Goal: Check status: Check status

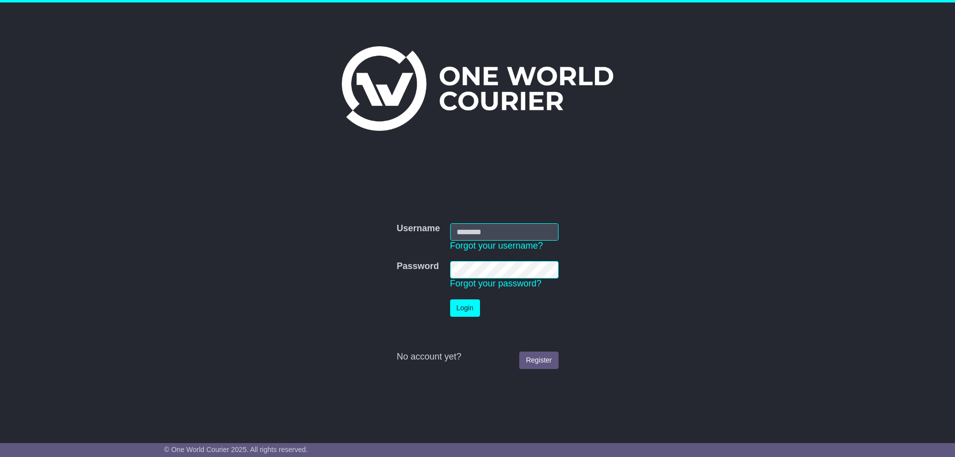
click at [453, 221] on td "Username Forgot your username?" at bounding box center [504, 237] width 118 height 38
click at [458, 227] on input "Username" at bounding box center [504, 231] width 108 height 17
type input "**********"
click at [479, 302] on button "Login" at bounding box center [465, 308] width 30 height 17
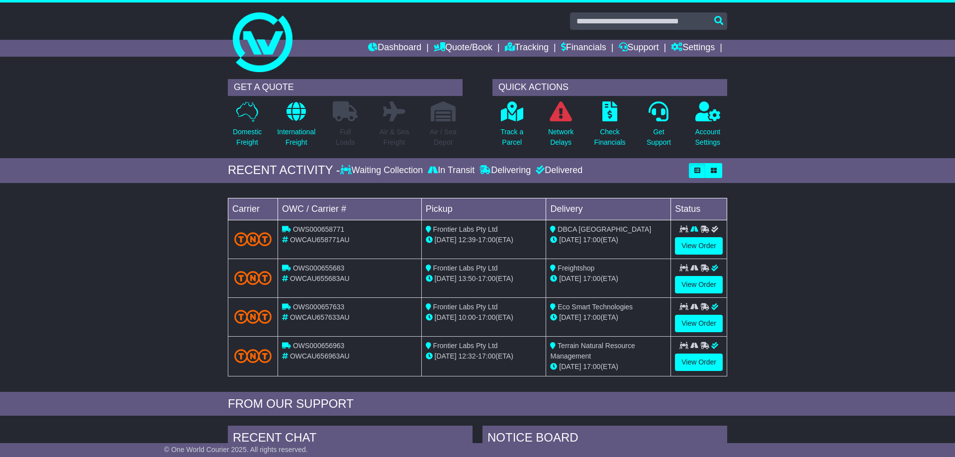
click at [485, 236] on div "[DATE] 12:39 - 17:00 (ETA)" at bounding box center [484, 240] width 116 height 10
click at [697, 245] on link "View Order" at bounding box center [699, 245] width 48 height 17
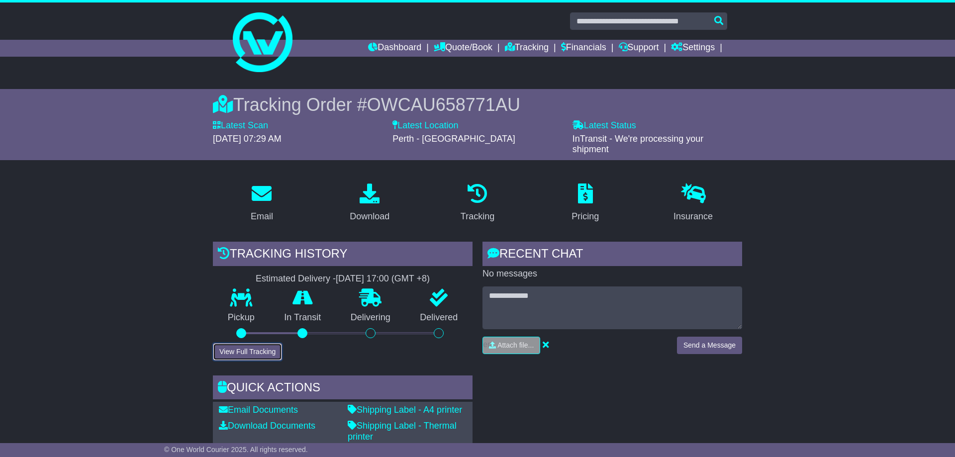
click at [254, 359] on button "View Full Tracking" at bounding box center [247, 351] width 69 height 17
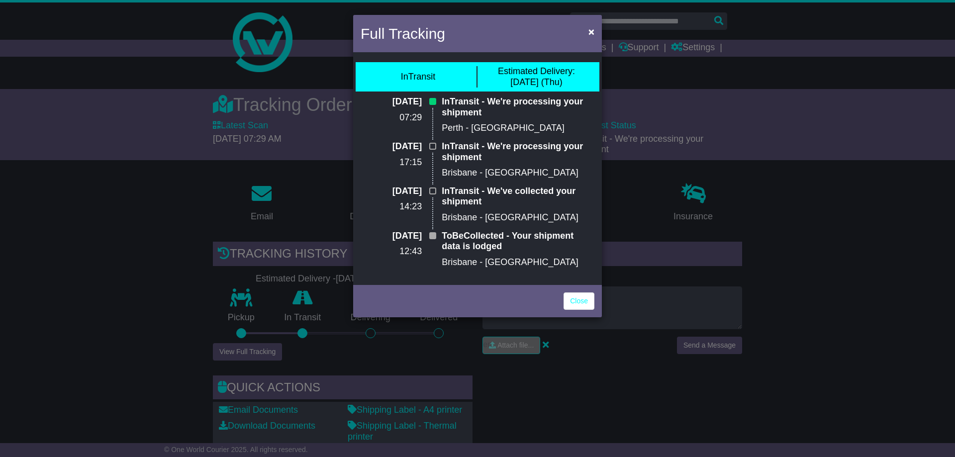
click at [814, 146] on div "Full Tracking × InTransit Estimated Delivery: 16 Oct (Thu) 15 Oct 2025 07:29 In…" at bounding box center [477, 228] width 955 height 457
